Goal: Find specific page/section: Find specific page/section

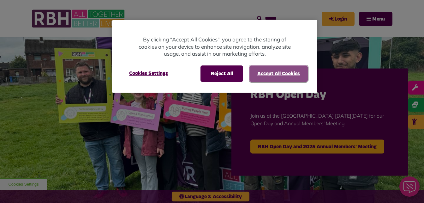
click at [297, 75] on button "Accept All Cookies" at bounding box center [278, 73] width 58 height 16
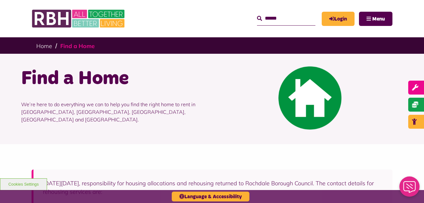
click at [77, 48] on link "Find a Home" at bounding box center [77, 45] width 34 height 7
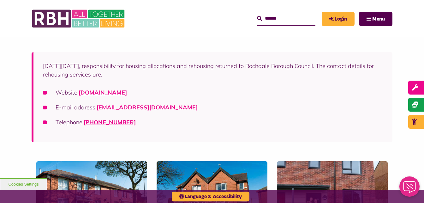
scroll to position [118, 0]
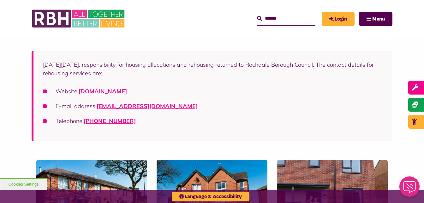
click at [116, 89] on link "[DOMAIN_NAME]" at bounding box center [103, 90] width 48 height 7
